Goal: Task Accomplishment & Management: Manage account settings

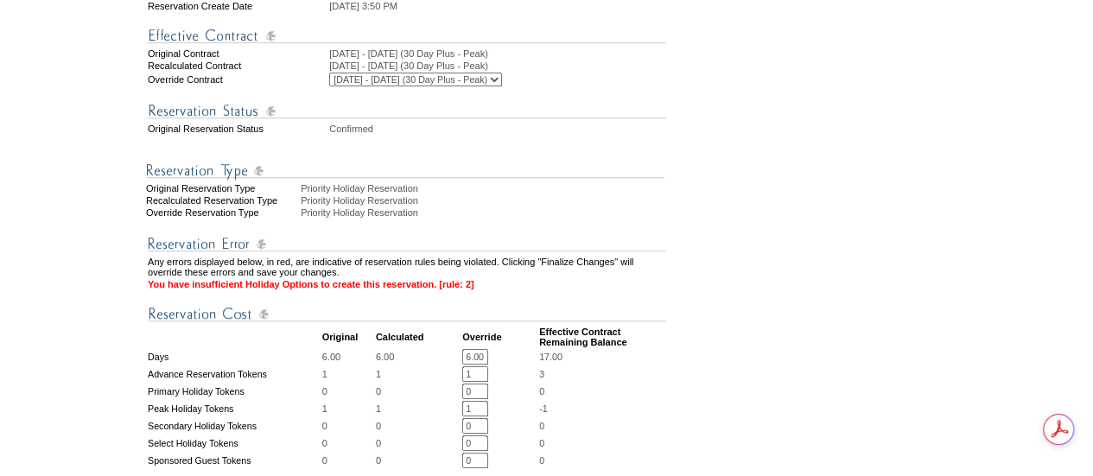
scroll to position [432, 0]
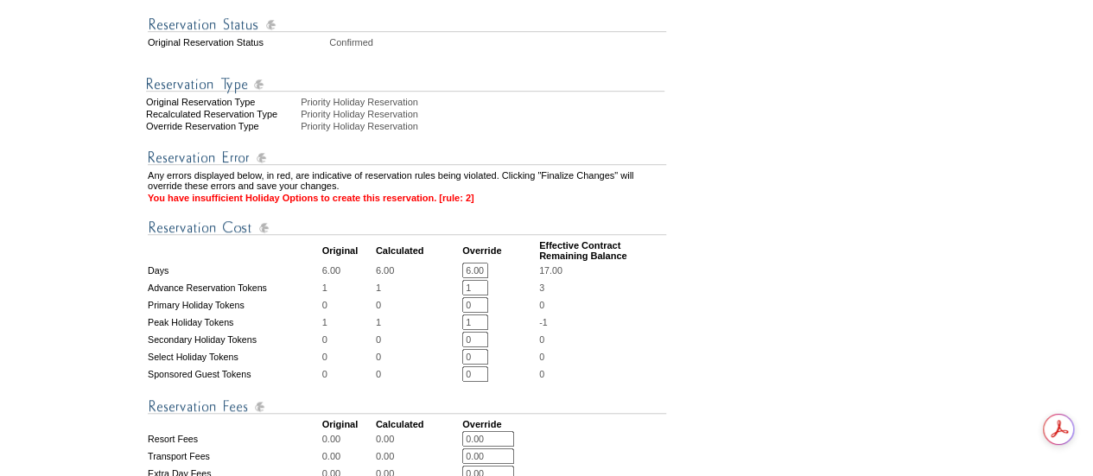
click at [484, 330] on input "1" at bounding box center [475, 323] width 26 height 16
type input "0"
click at [712, 294] on form "Follow Us ::" at bounding box center [543, 232] width 1087 height 1320
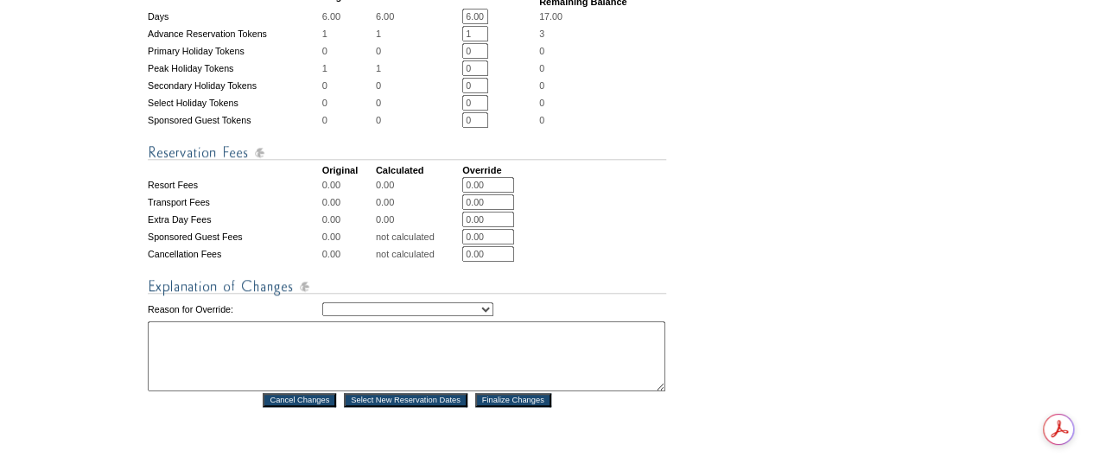
scroll to position [691, 0]
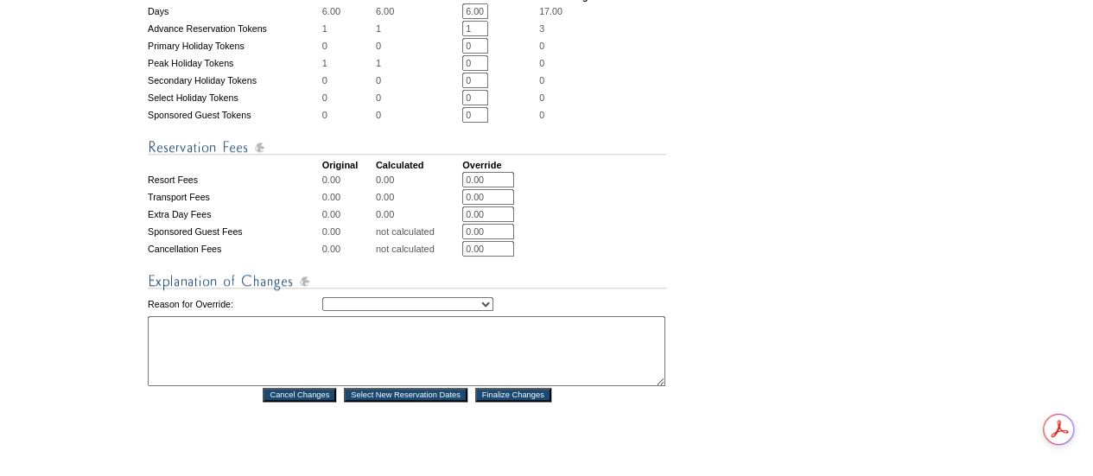
click at [347, 311] on select "Creating Continuous Stay Days Rebooked After Cancellation Editing Occupant Expe…" at bounding box center [407, 304] width 171 height 14
select select "1052"
click at [322, 311] on select "Creating Continuous Stay Days Rebooked After Cancellation Editing Occupant Expe…" at bounding box center [407, 304] width 171 height 14
click at [313, 378] on textarea at bounding box center [407, 351] width 518 height 70
click at [379, 366] on textarea "Member had deferred activation and" at bounding box center [407, 351] width 518 height 70
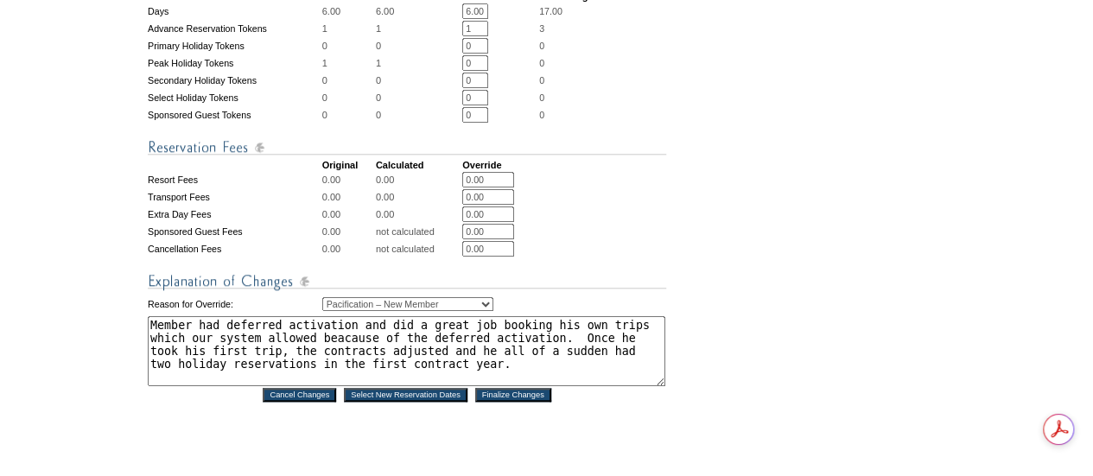
click at [387, 386] on textarea "Member had deferred activation and did a great job booking his own trips which …" at bounding box center [407, 351] width 518 height 70
drag, startPoint x: 480, startPoint y: 404, endPoint x: 333, endPoint y: 400, distance: 147.8
click at [333, 386] on textarea "Member had deferred activation and did a great job booking his own trips which …" at bounding box center [407, 351] width 518 height 70
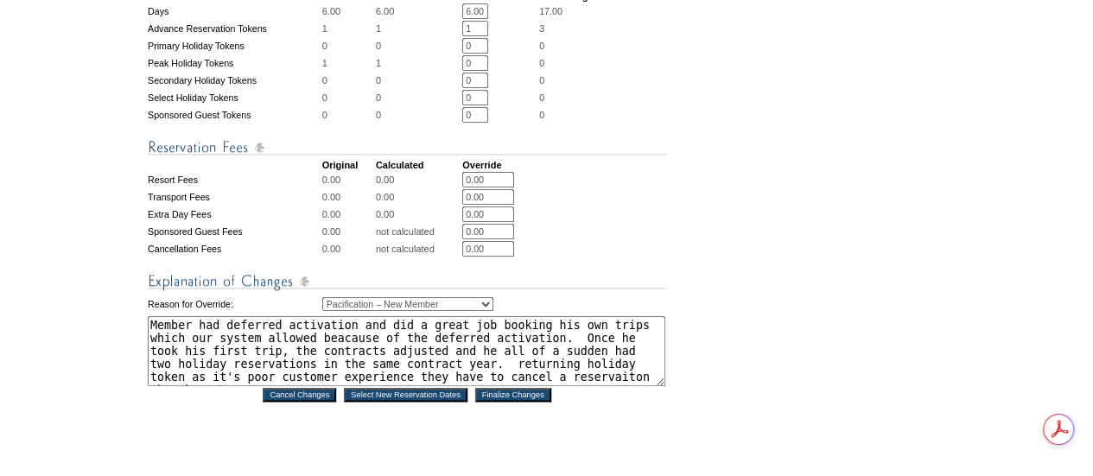
scroll to position [11, 0]
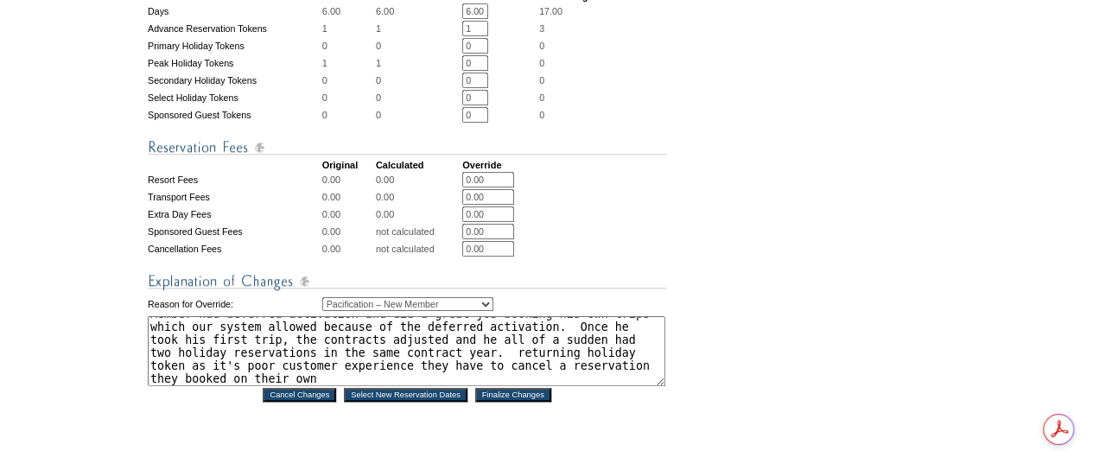
click at [310, 386] on textarea "Member had deferred activation and did a great job booking his own trips which …" at bounding box center [407, 351] width 518 height 70
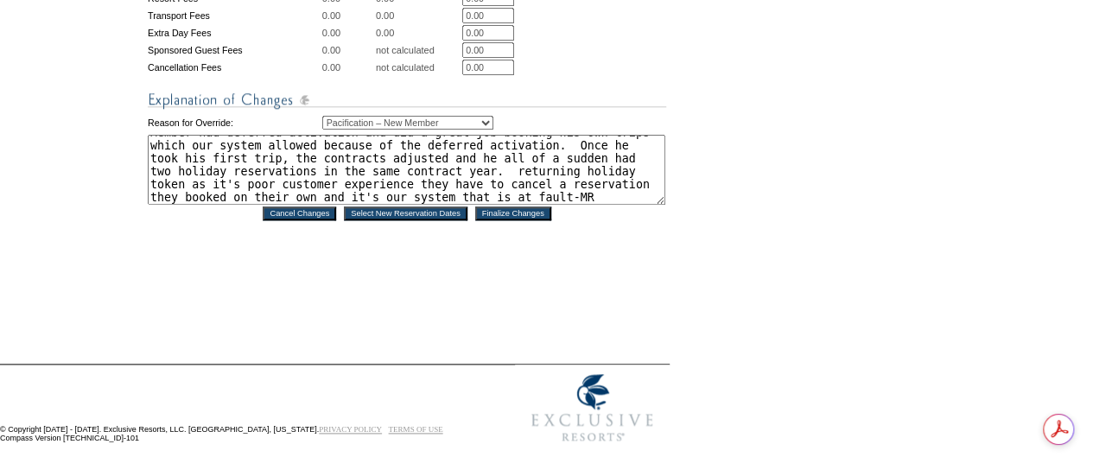
scroll to position [0, 0]
type textarea "Member had deferred activation and did a great job booking his own trips which …"
click at [505, 208] on input "Finalize Changes" at bounding box center [513, 214] width 76 height 14
